Goal: Feedback & Contribution: Leave review/rating

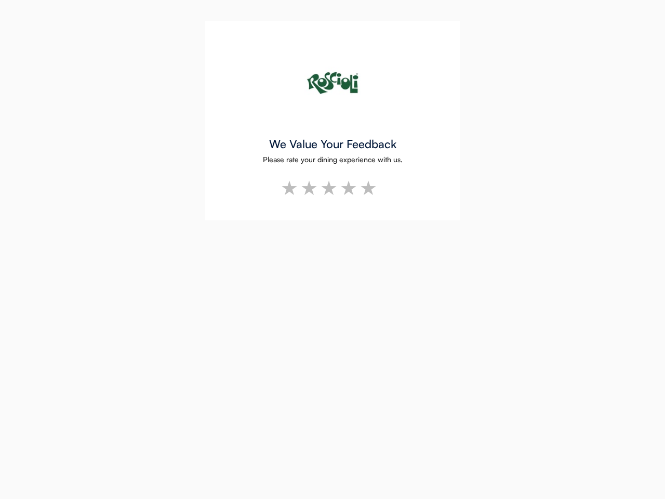
click at [333, 249] on div "We Value Your Feedback Please rate your dining experience with us. *" at bounding box center [332, 249] width 665 height 499
click at [333, 121] on img at bounding box center [332, 83] width 83 height 83
click at [220, 37] on div "We Value Your Feedback Please rate your dining experience with us. *" at bounding box center [332, 121] width 255 height 200
click at [333, 83] on img at bounding box center [332, 83] width 83 height 83
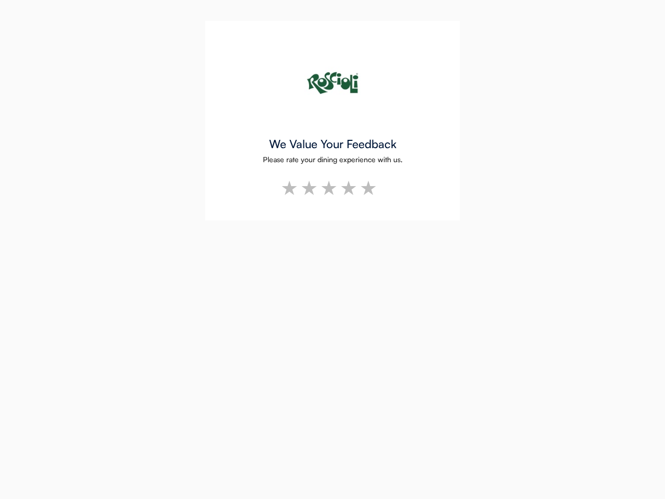
click at [333, 162] on div "Please rate your dining experience with us." at bounding box center [333, 159] width 140 height 7
click at [332, 144] on div "We Value Your Feedback" at bounding box center [332, 143] width 127 height 11
click at [333, 160] on div "Please rate your dining experience with us." at bounding box center [333, 159] width 140 height 7
click at [333, 188] on li at bounding box center [330, 188] width 20 height 20
